Goal: Use online tool/utility: Utilize a website feature to perform a specific function

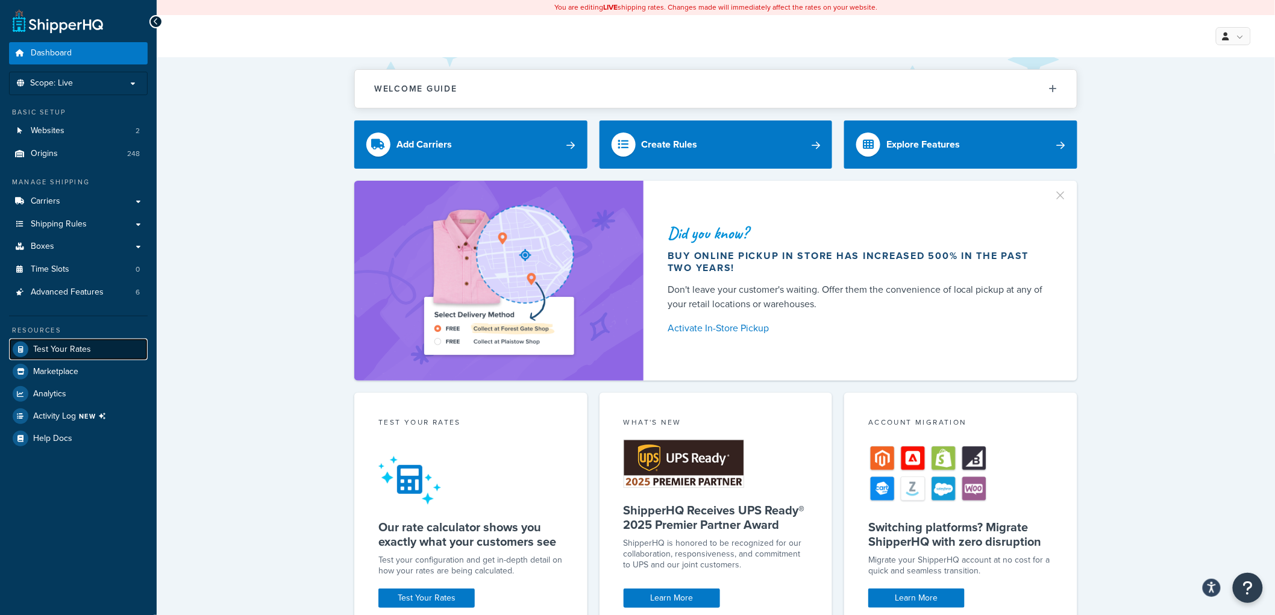
click at [81, 350] on span "Test Your Rates" at bounding box center [62, 350] width 58 height 10
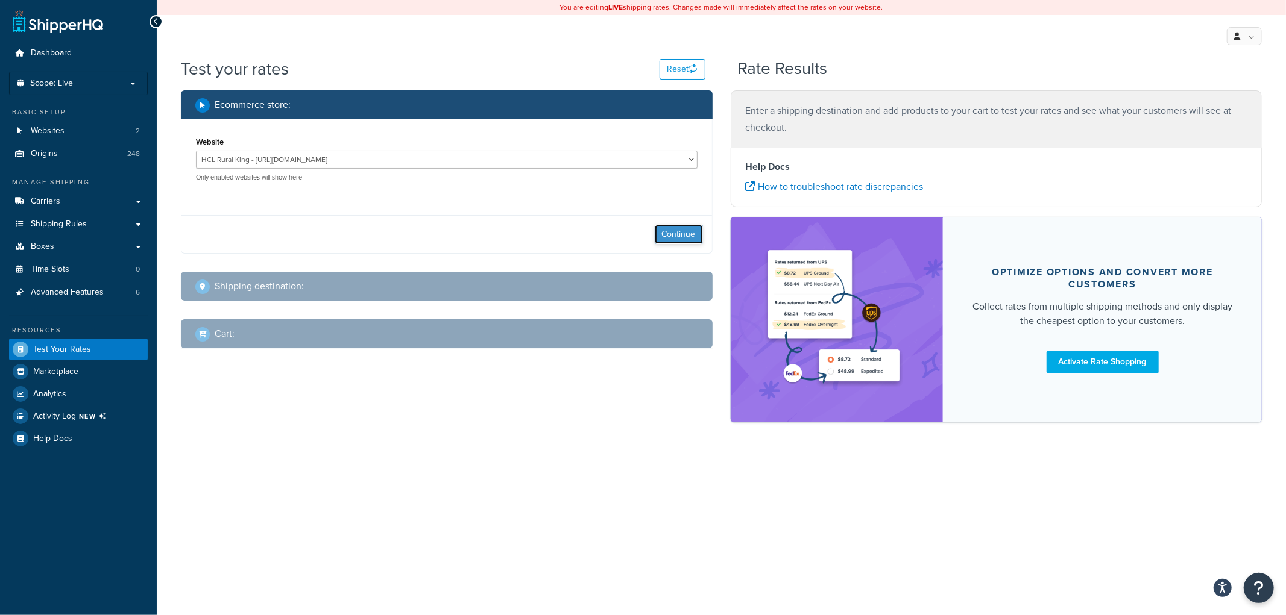
click at [665, 242] on button "Continue" at bounding box center [679, 234] width 48 height 19
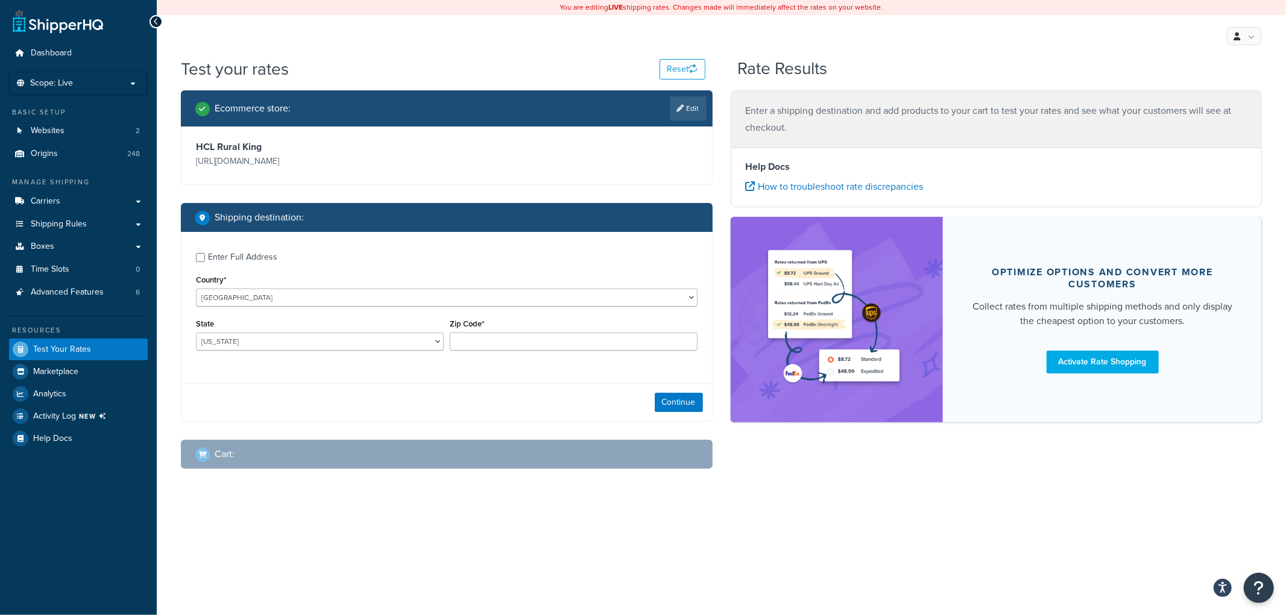
click at [202, 251] on div "Enter Full Address" at bounding box center [446, 255] width 501 height 19
click at [204, 257] on input "Enter Full Address" at bounding box center [200, 257] width 9 height 9
checkbox input "true"
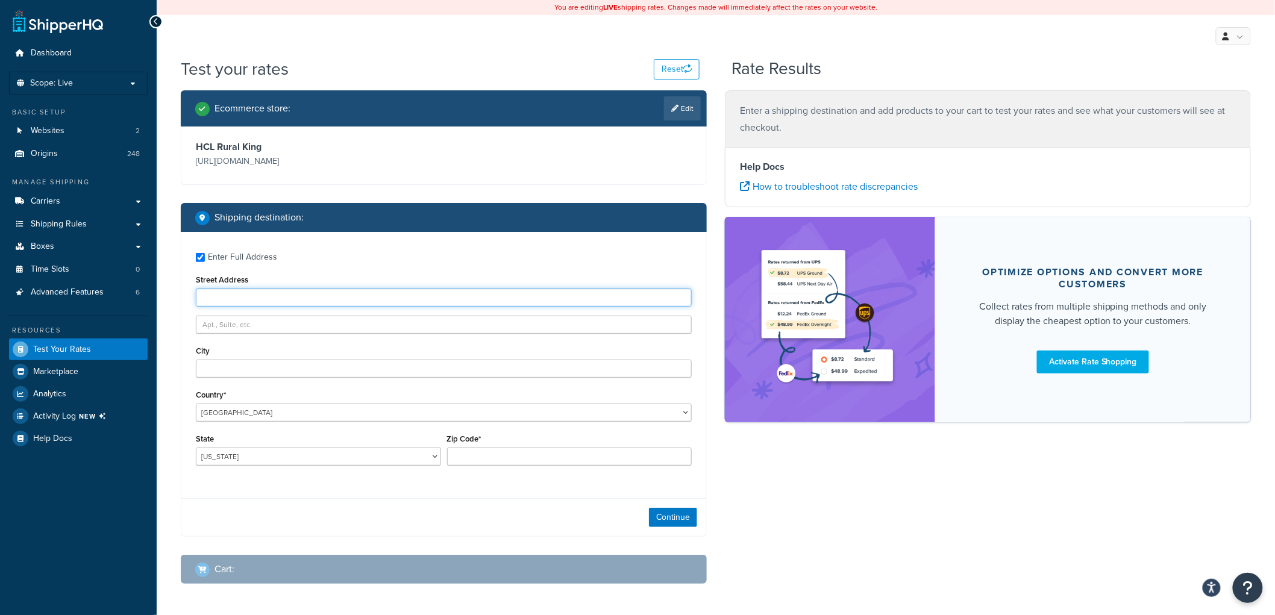
click at [312, 302] on input "Street Address" at bounding box center [444, 298] width 496 height 18
type input "[STREET_ADDRESS]"
type input "Mattoon"
select select "IL"
type input "61938"
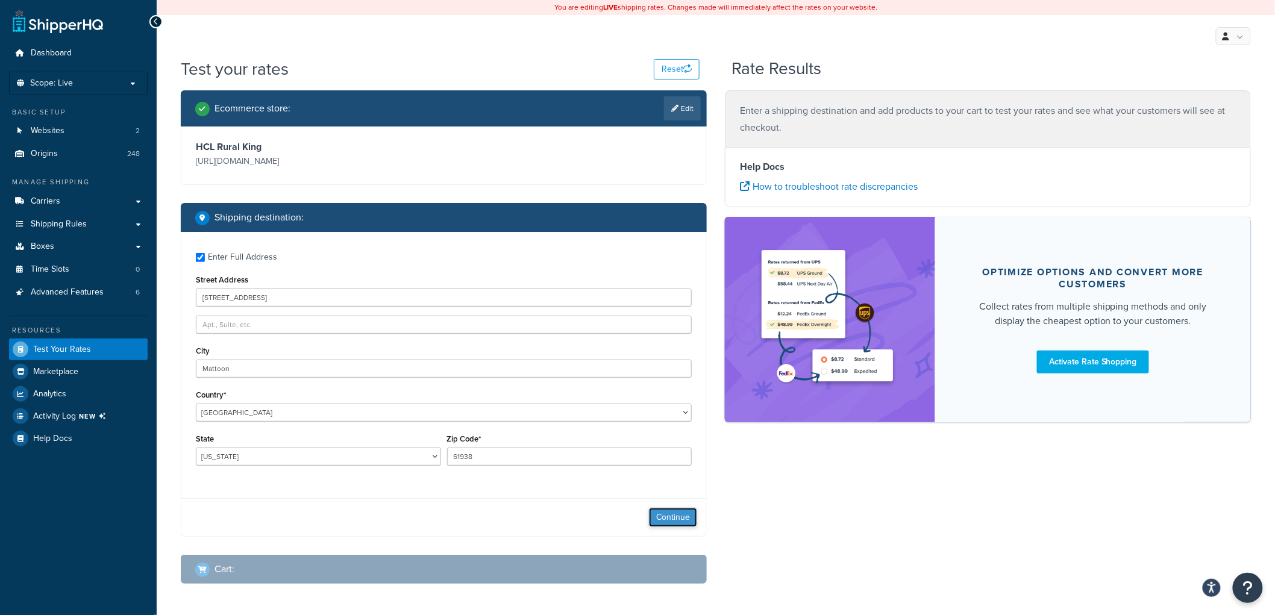
click at [679, 510] on button "Continue" at bounding box center [673, 517] width 48 height 19
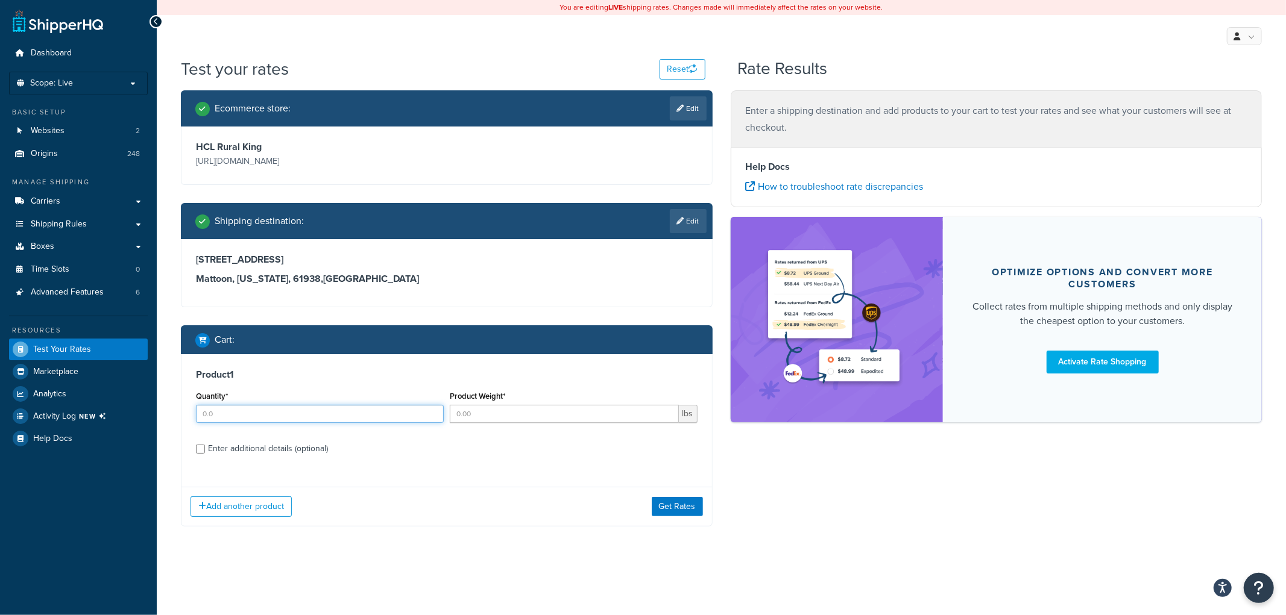
click at [278, 416] on input "Quantity*" at bounding box center [320, 414] width 248 height 18
type input "1"
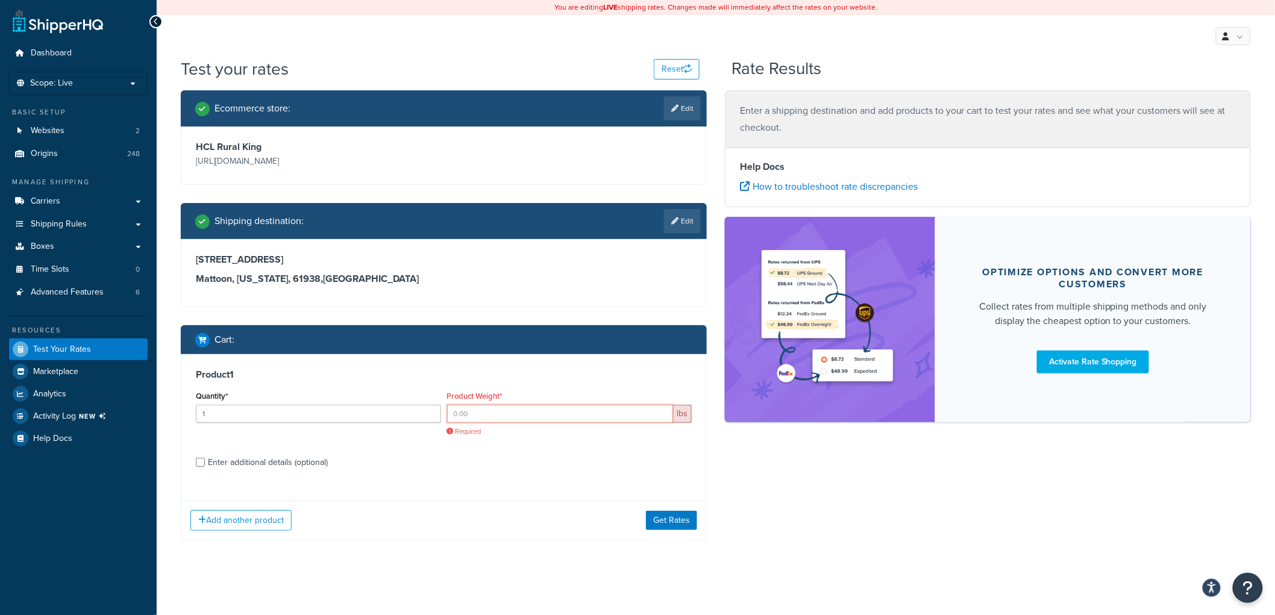
click at [483, 413] on input "Product Weight*" at bounding box center [560, 414] width 227 height 18
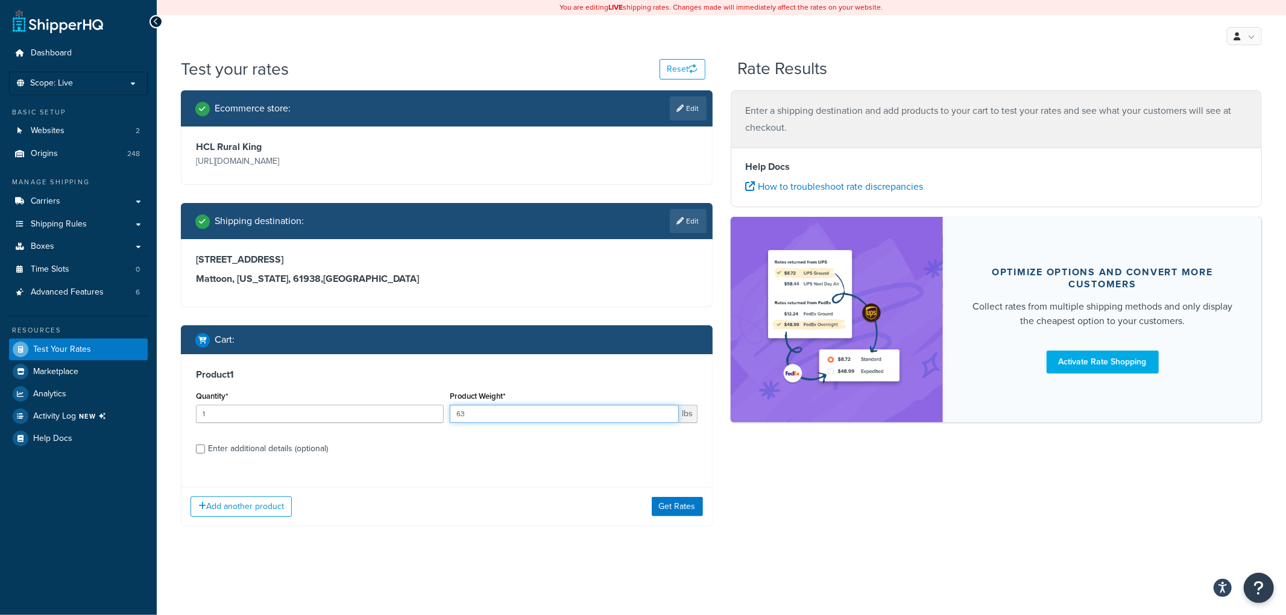
type input "63"
click at [269, 456] on div "Enter additional details (optional)" at bounding box center [268, 449] width 120 height 17
click at [205, 454] on input "Enter additional details (optional)" at bounding box center [200, 449] width 9 height 9
checkbox input "true"
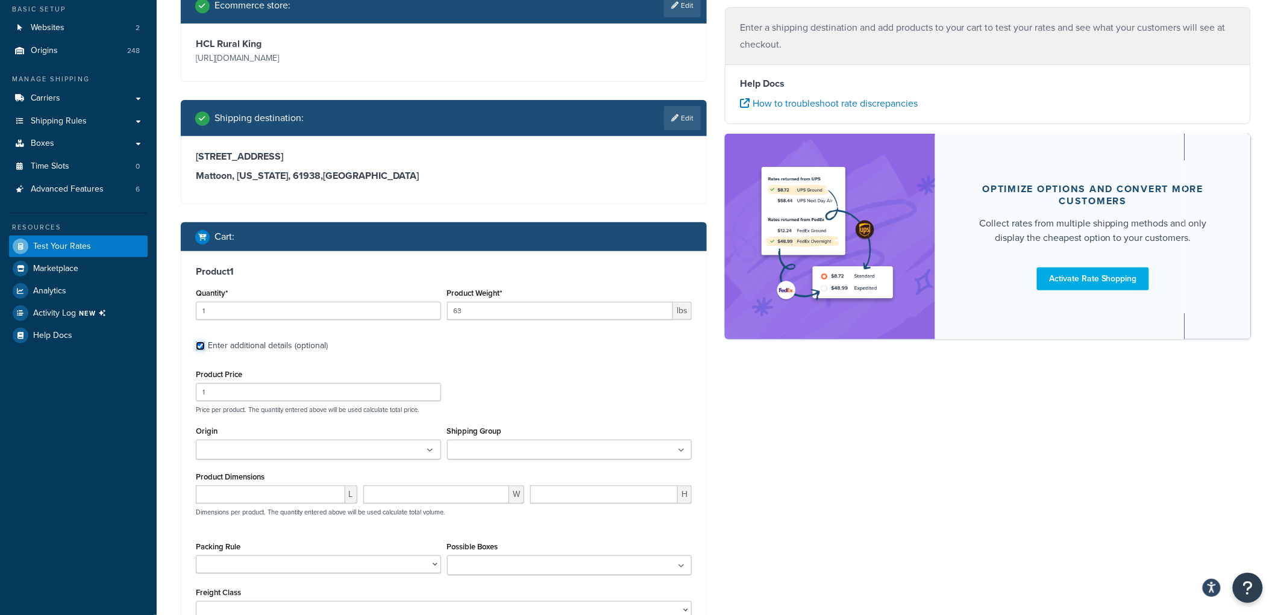
scroll to position [134, 0]
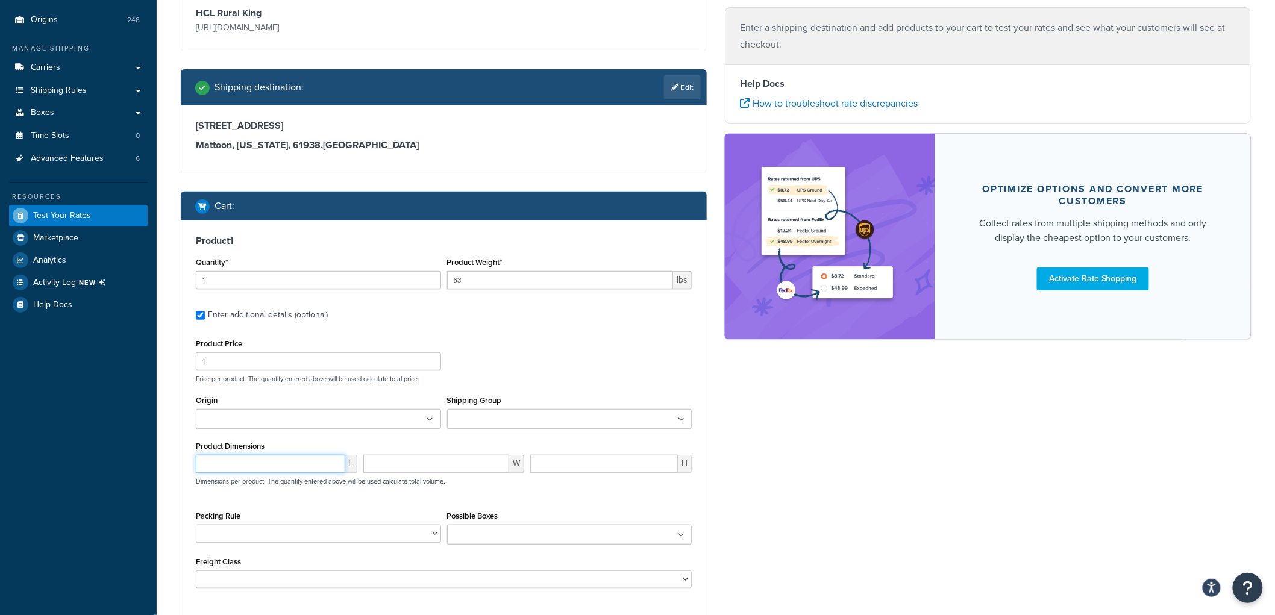
click at [271, 460] on input "number" at bounding box center [270, 464] width 149 height 18
type input "56"
type input "20"
type input "21"
click at [803, 549] on div "Ecommerce store : Edit HCL Rural King [URL][DOMAIN_NAME] Shipping destination :…" at bounding box center [716, 318] width 1088 height 723
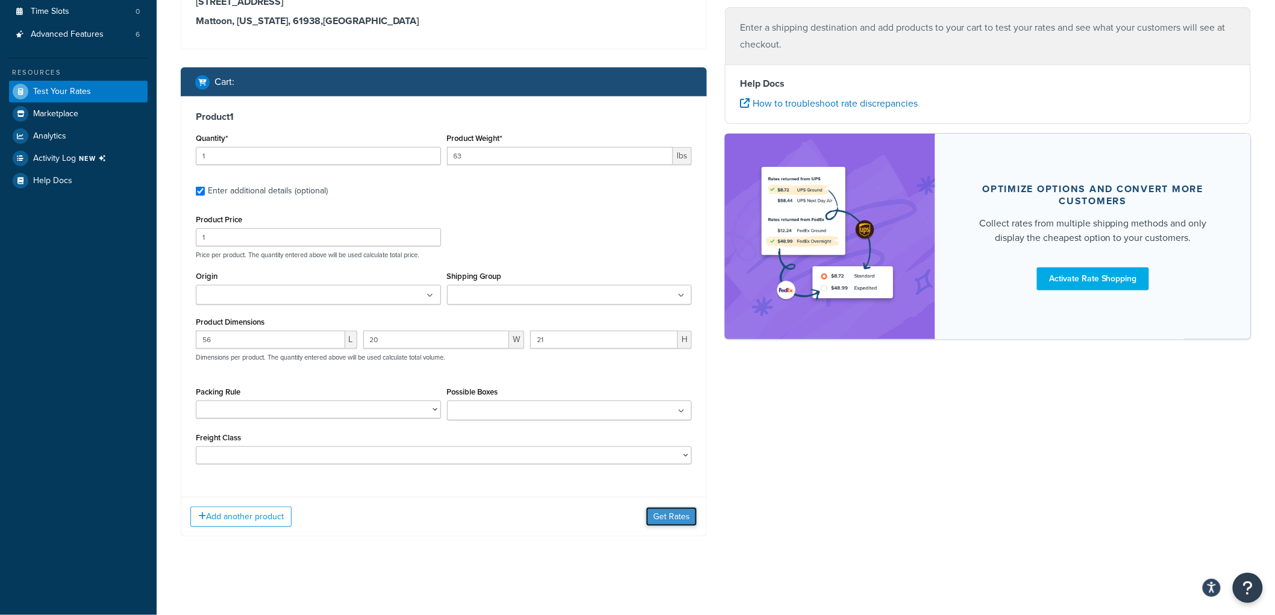
click at [665, 523] on button "Get Rates" at bounding box center [671, 516] width 51 height 19
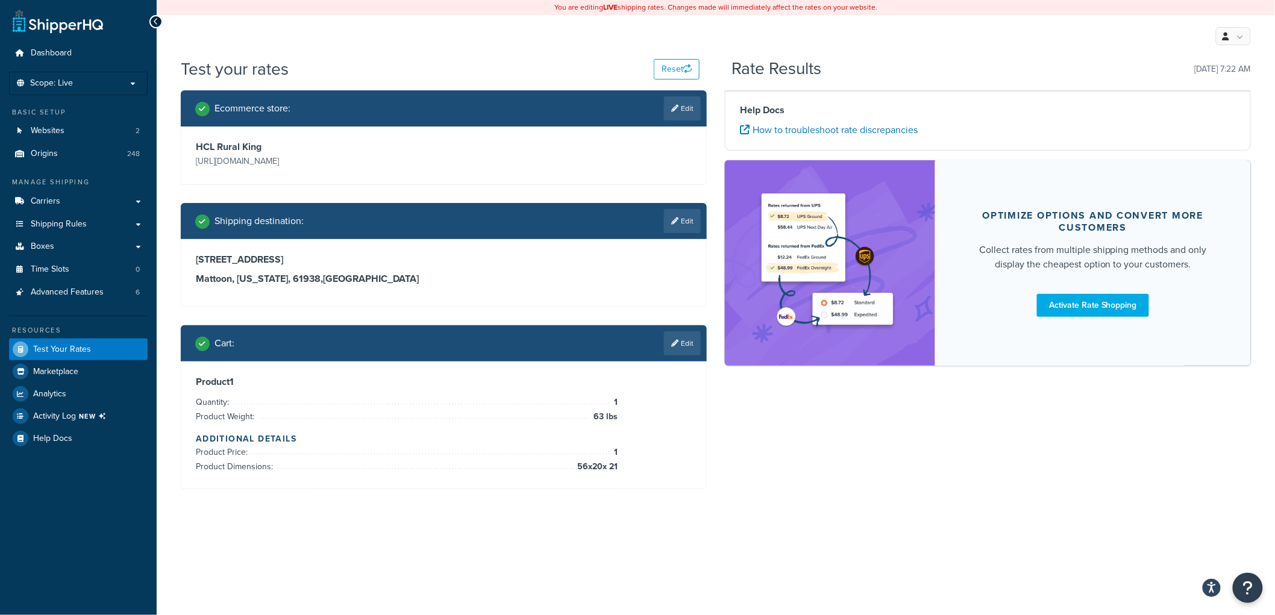
scroll to position [0, 0]
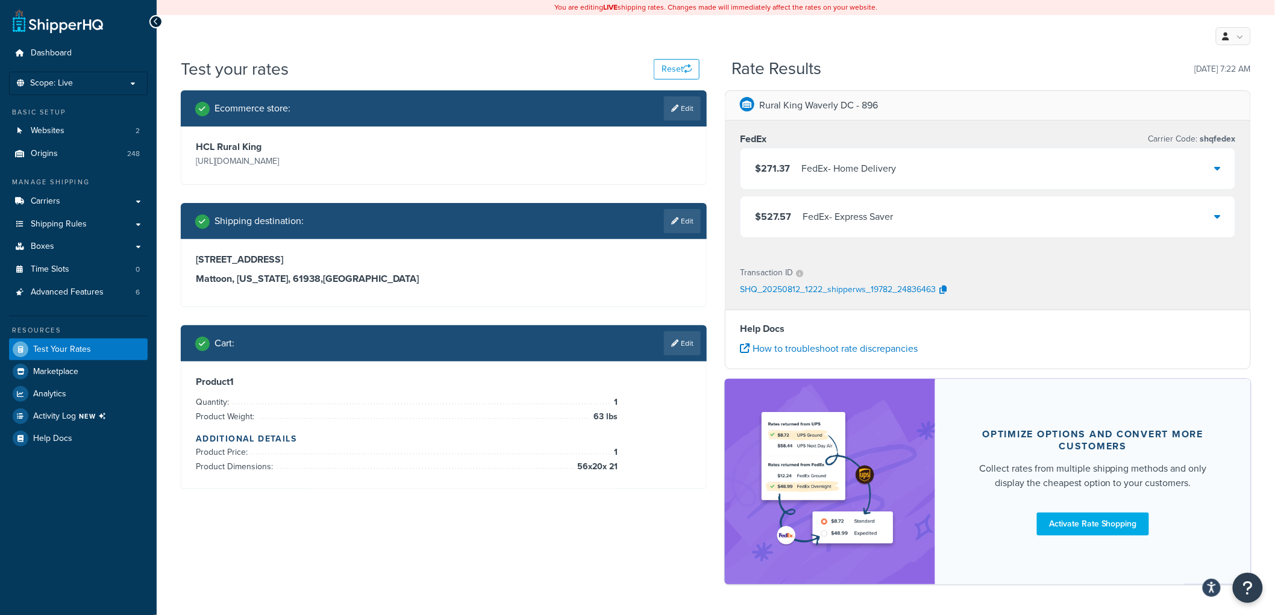
click at [1083, 165] on div "$271.37 FedEx - Home Delivery" at bounding box center [988, 168] width 495 height 41
